Goal: Task Accomplishment & Management: Use online tool/utility

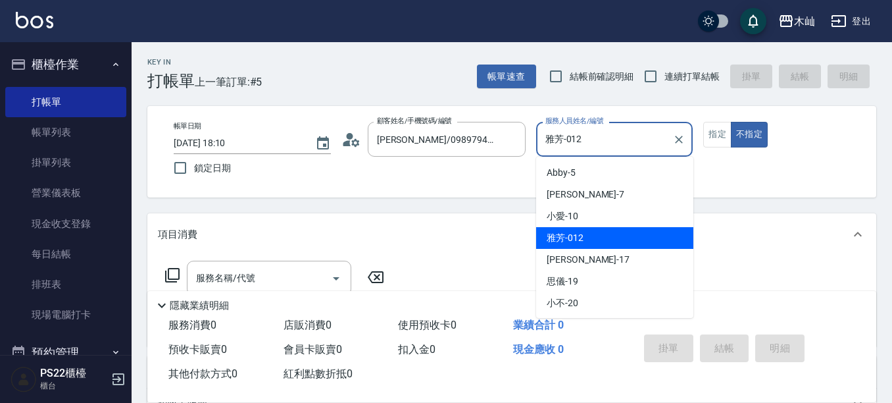
click at [602, 138] on input "雅芳-012" at bounding box center [605, 139] width 126 height 23
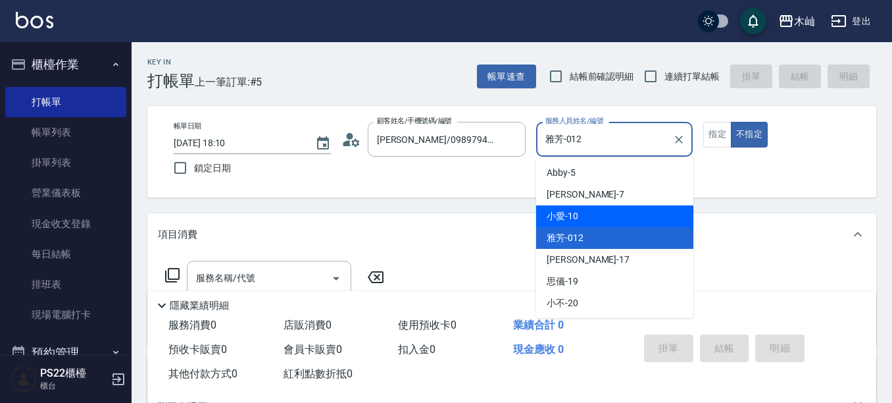
click at [586, 216] on div "小愛 -10" at bounding box center [614, 216] width 157 height 22
type input "小愛-10"
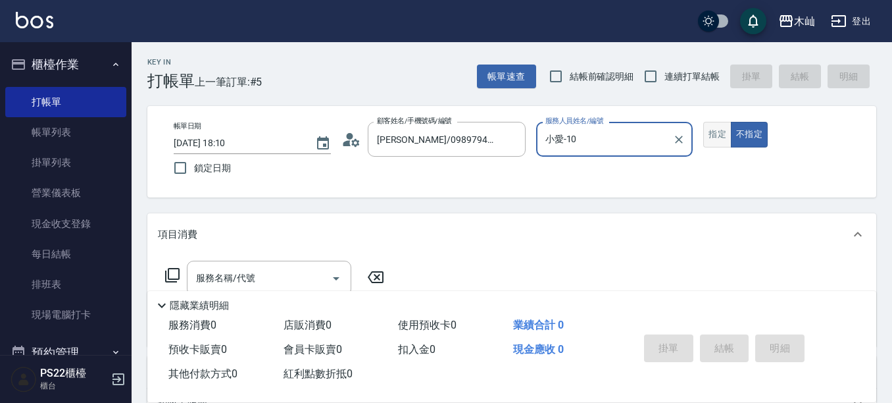
click at [717, 134] on button "指定" at bounding box center [717, 135] width 28 height 26
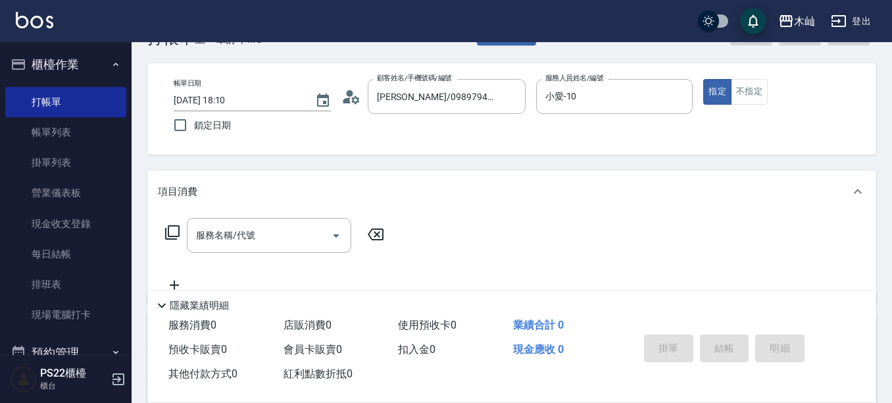
scroll to position [66, 0]
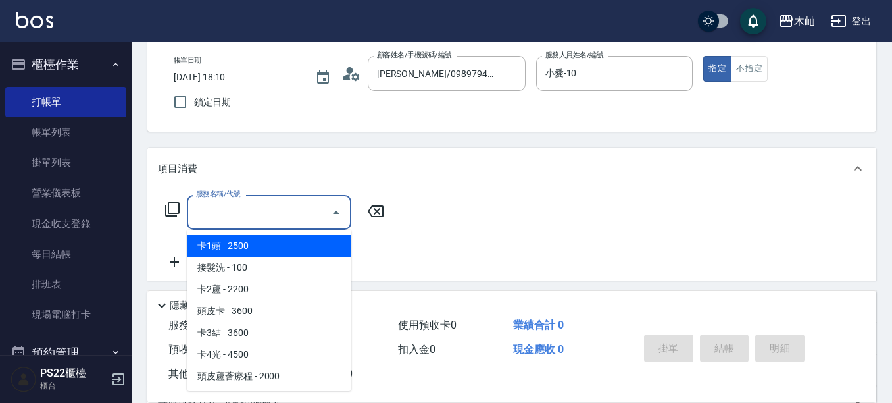
click at [292, 213] on input "服務名稱/代號" at bounding box center [259, 212] width 133 height 23
click at [259, 234] on ul "局部挑染 - 400 C級基本染髮 - 1200 C級頂級染髮 - 1500 C級旗艦染髮 - 2500 B級基本染髮 - 1500 B級頂級染髮 - 180…" at bounding box center [269, 310] width 165 height 161
click at [291, 242] on span "局部挑染 - 400" at bounding box center [269, 246] width 165 height 22
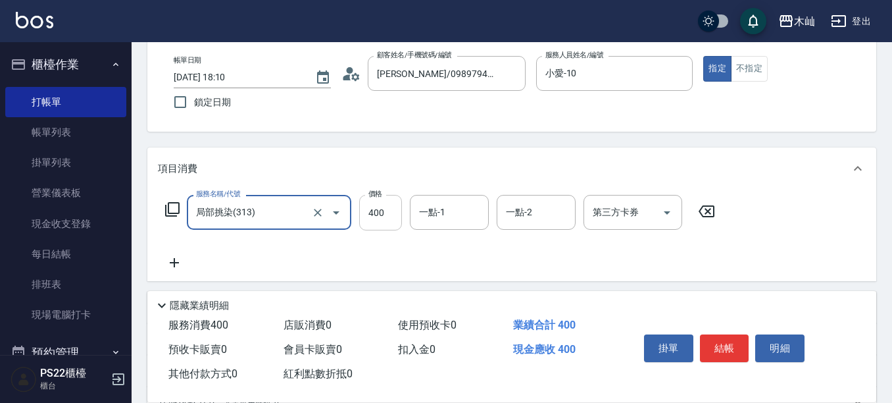
type input "局部挑染(313)"
click at [384, 212] on input "400" at bounding box center [380, 213] width 43 height 36
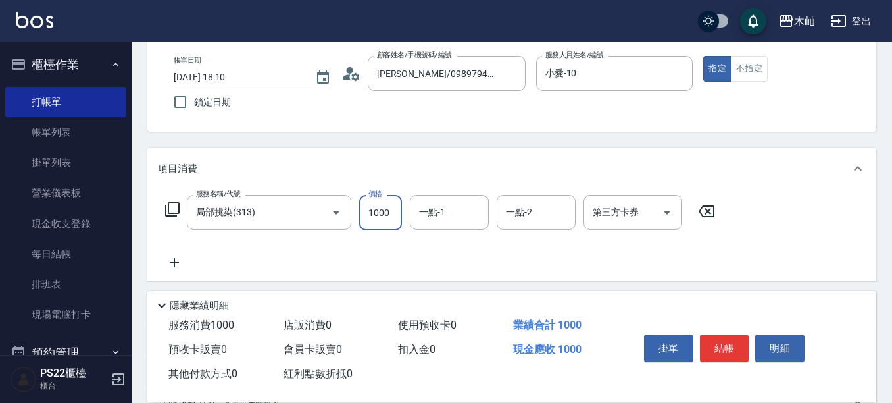
type input "1000"
click at [728, 344] on button "結帳" at bounding box center [724, 348] width 49 height 28
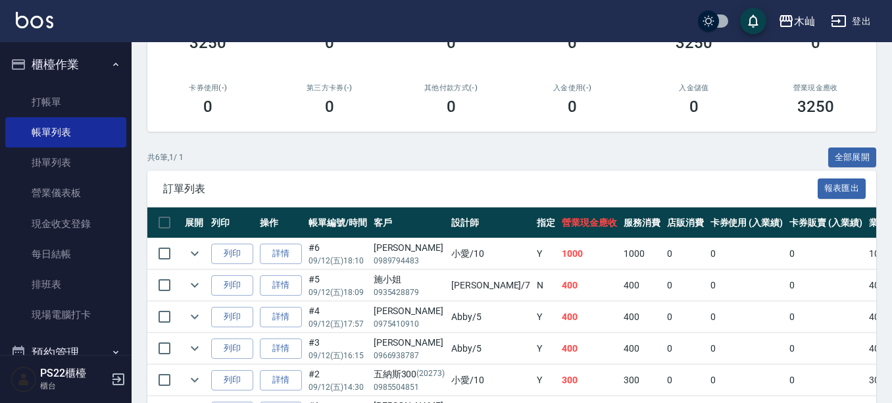
scroll to position [287, 0]
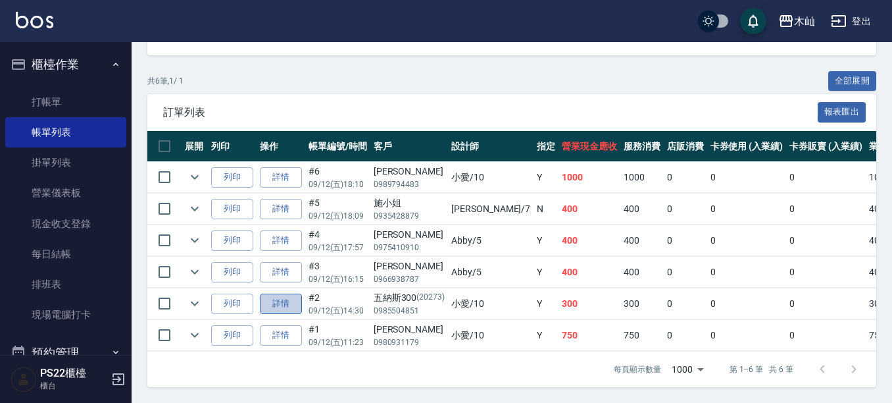
click at [282, 293] on link "詳情" at bounding box center [281, 303] width 42 height 20
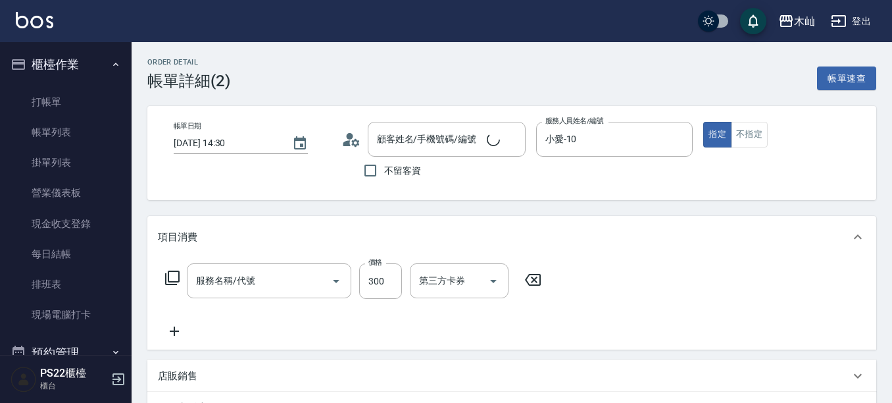
type input "[DATE] 14:30"
type input "小愛-10"
type input "五納斯300/0985504851/20273"
type input "單剪(202)"
click at [184, 325] on icon at bounding box center [174, 331] width 33 height 16
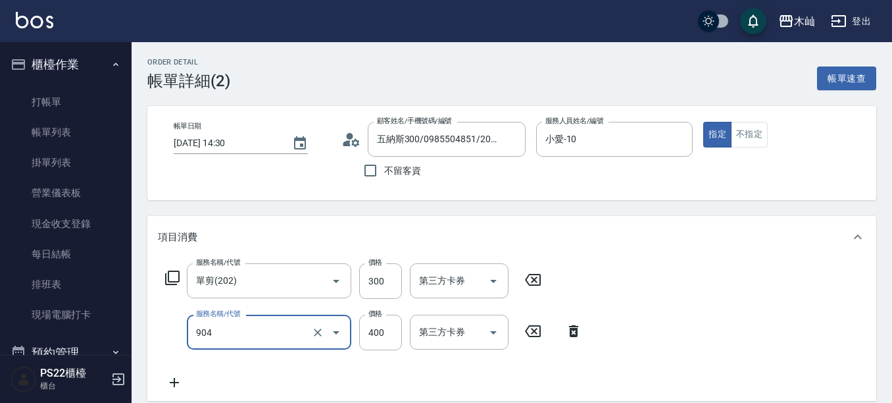
type input "精油洗+瞬護(904)"
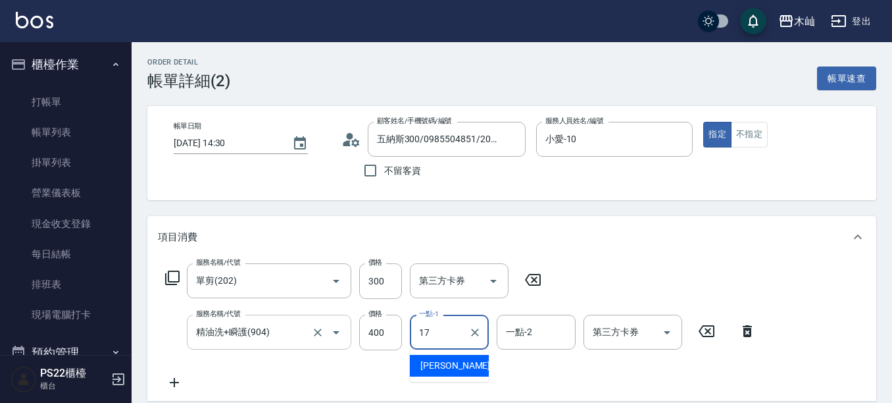
type input "[PERSON_NAME]-17"
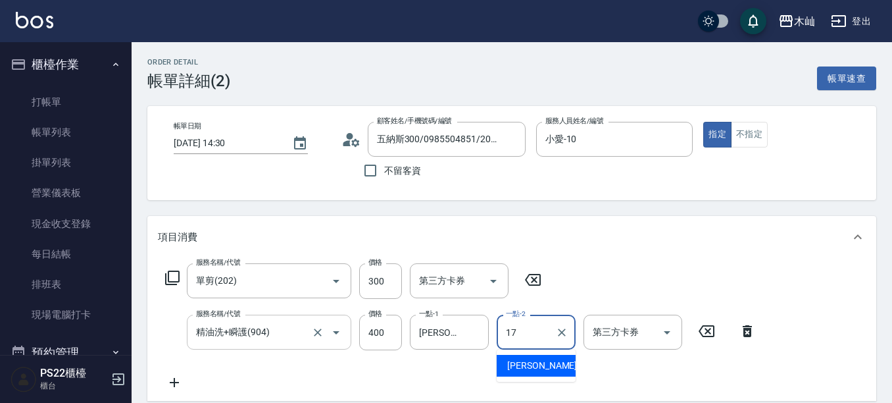
type input "[PERSON_NAME]-17"
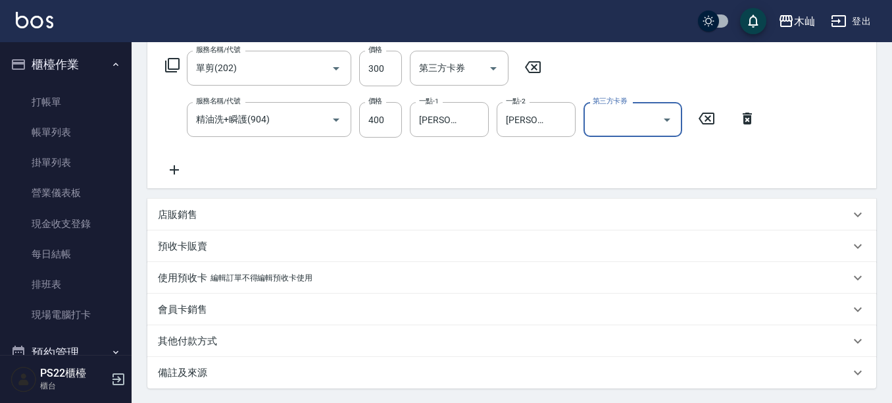
scroll to position [263, 0]
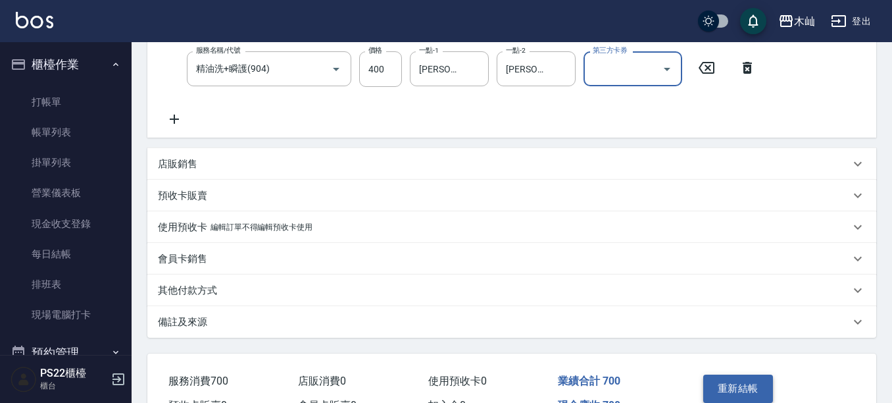
click at [757, 386] on button "重新結帳" at bounding box center [738, 388] width 70 height 28
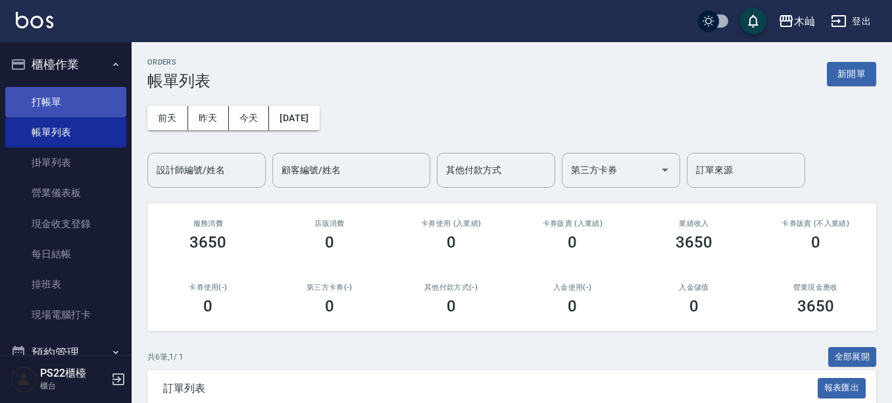
click at [32, 100] on link "打帳單" at bounding box center [65, 102] width 121 height 30
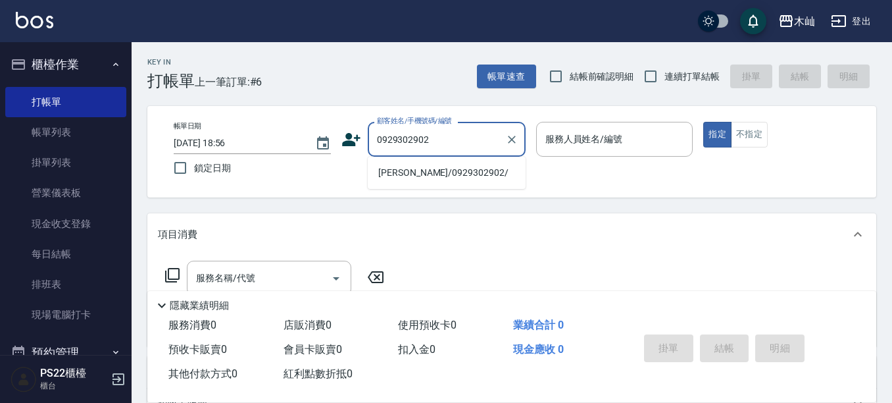
click at [436, 174] on li "[PERSON_NAME]/0929302902/" at bounding box center [447, 173] width 158 height 22
type input "[PERSON_NAME]/0929302902/"
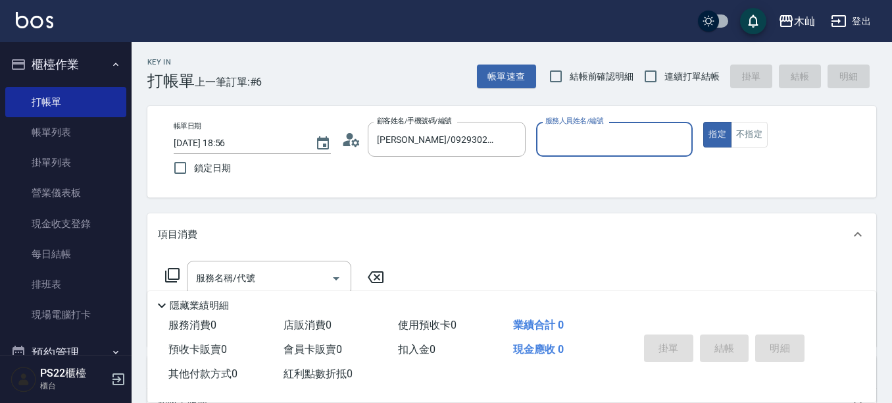
click at [600, 143] on input "服務人員姓名/編號" at bounding box center [614, 139] width 145 height 23
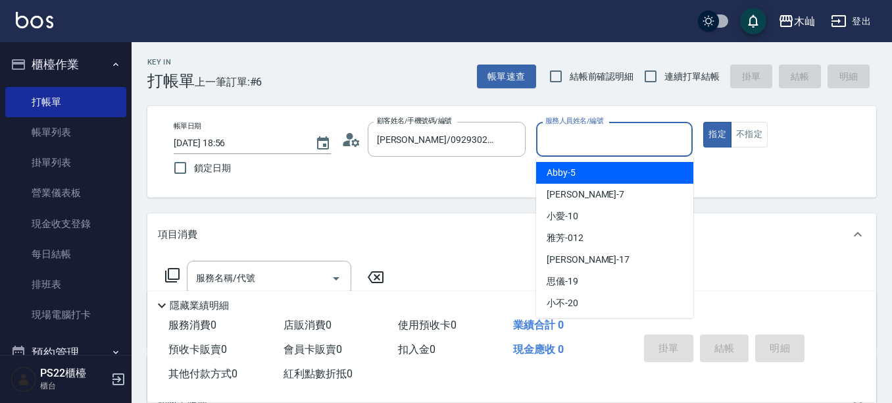
click at [560, 174] on span "Abby -5" at bounding box center [561, 173] width 29 height 14
type input "Abby-5"
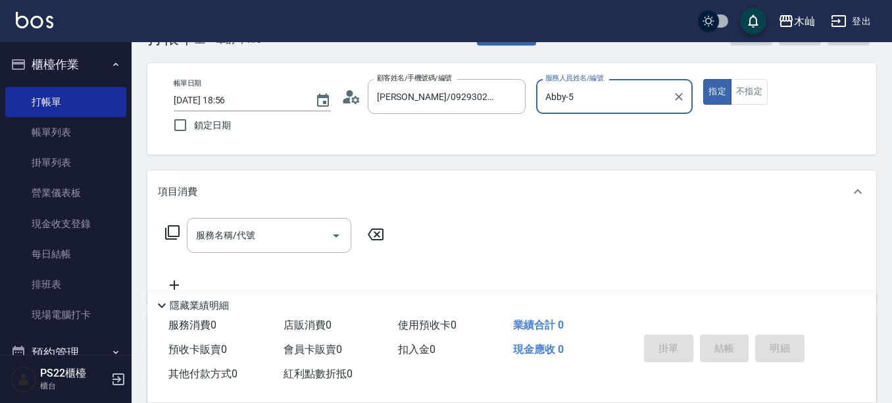
scroll to position [66, 0]
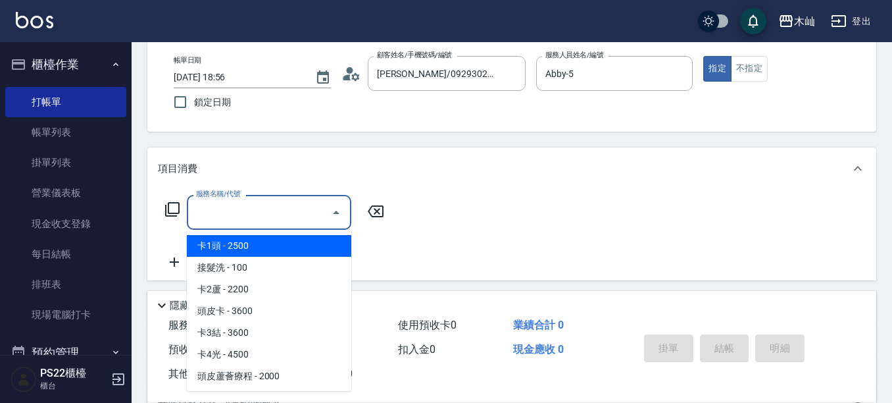
click at [300, 222] on input "服務名稱/代號" at bounding box center [259, 212] width 133 height 23
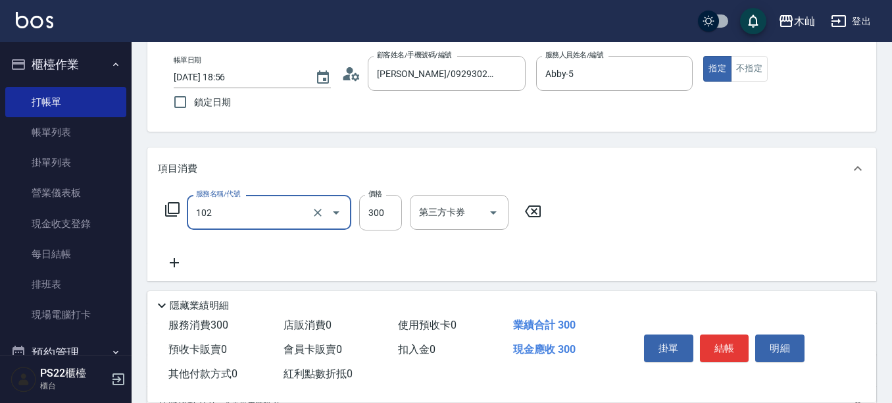
type input "精油洗髮(102)"
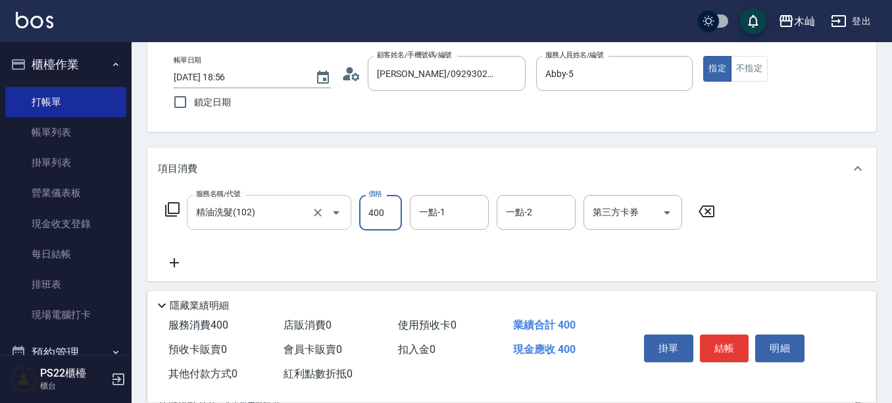
type input "400"
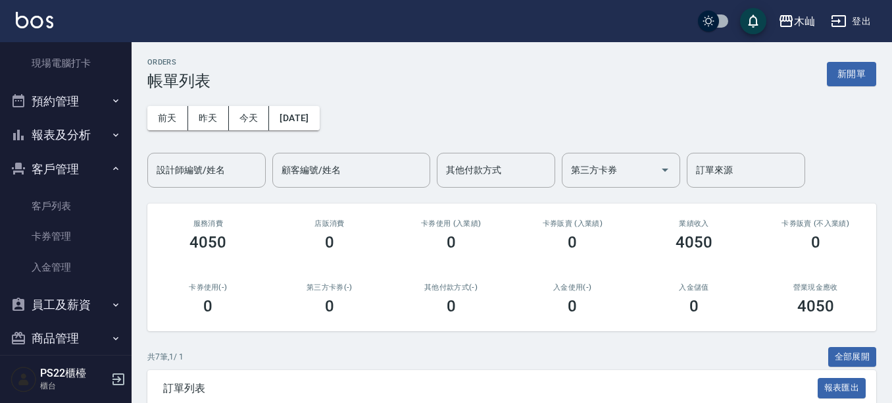
scroll to position [301, 0]
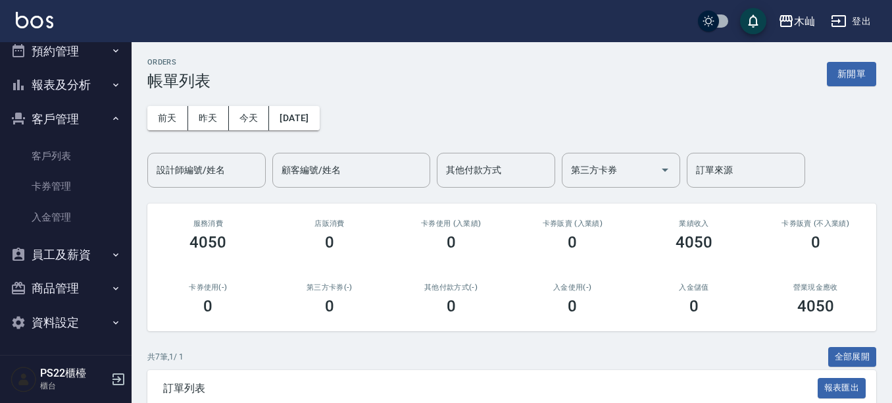
click at [82, 84] on button "報表及分析" at bounding box center [65, 85] width 121 height 34
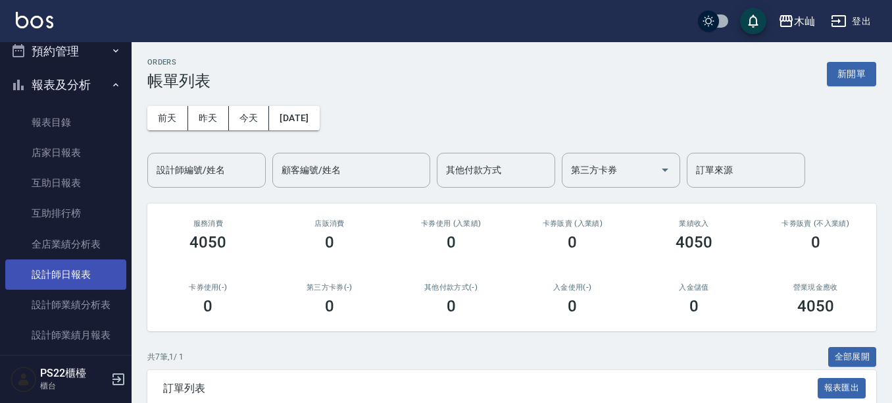
click at [68, 274] on link "設計師日報表" at bounding box center [65, 274] width 121 height 30
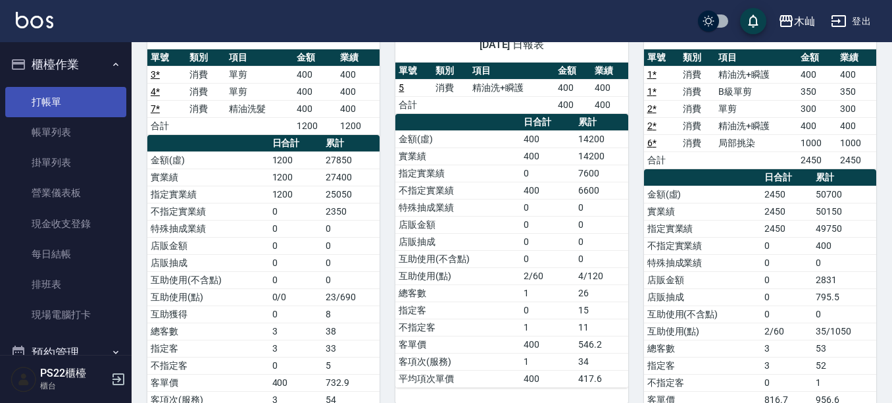
click at [26, 105] on link "打帳單" at bounding box center [65, 102] width 121 height 30
